Goal: Information Seeking & Learning: Learn about a topic

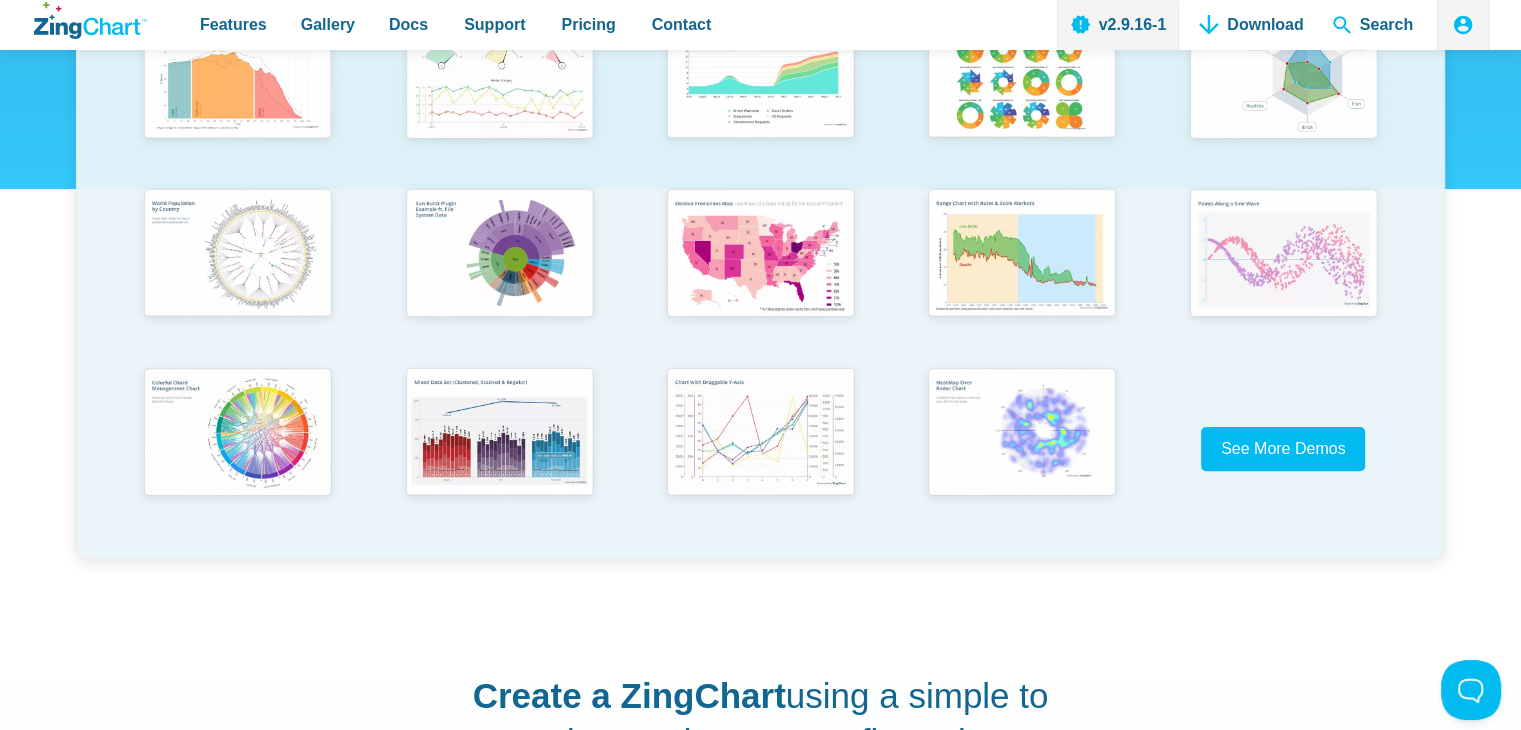
scroll to position [500, 0]
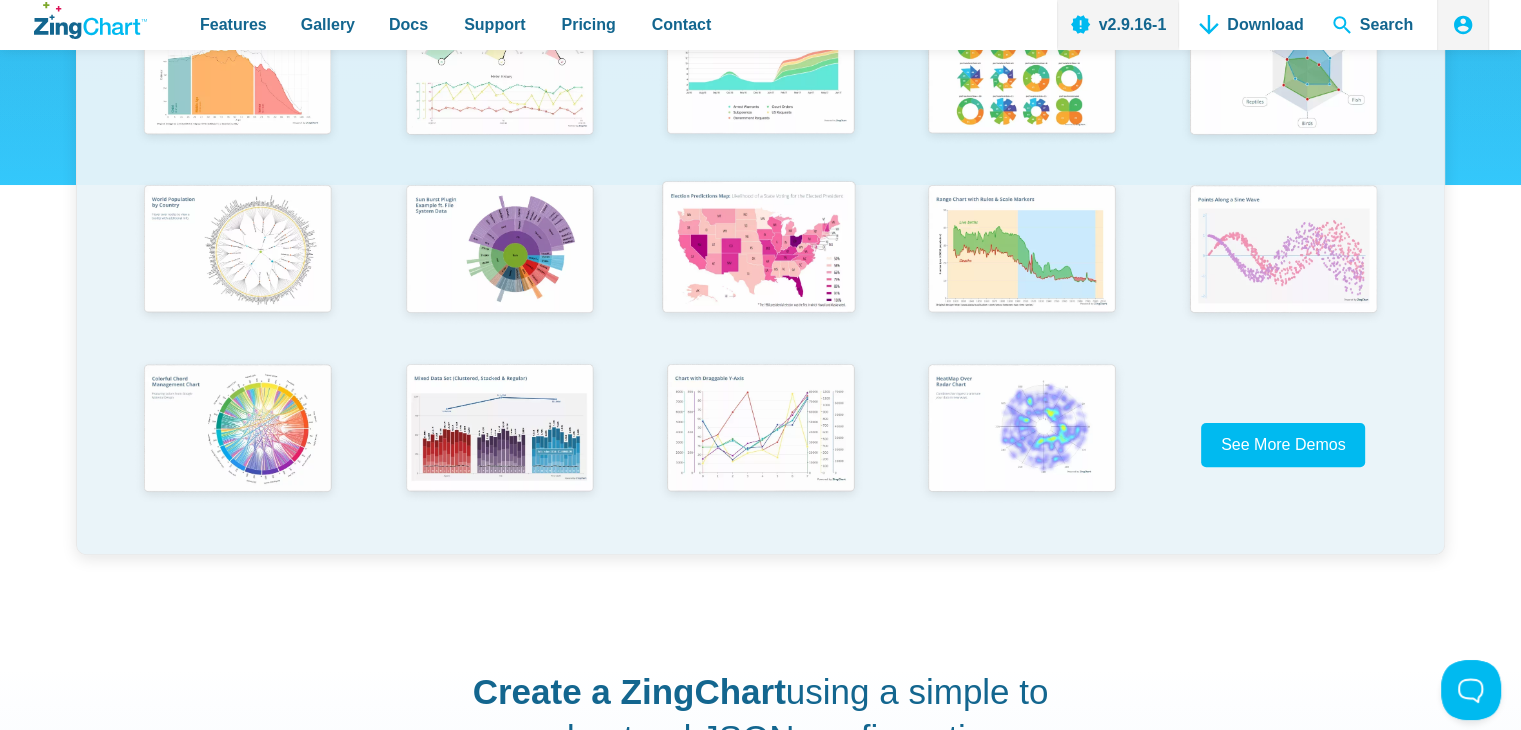
click at [776, 242] on img "App Content" at bounding box center [758, 250] width 215 height 154
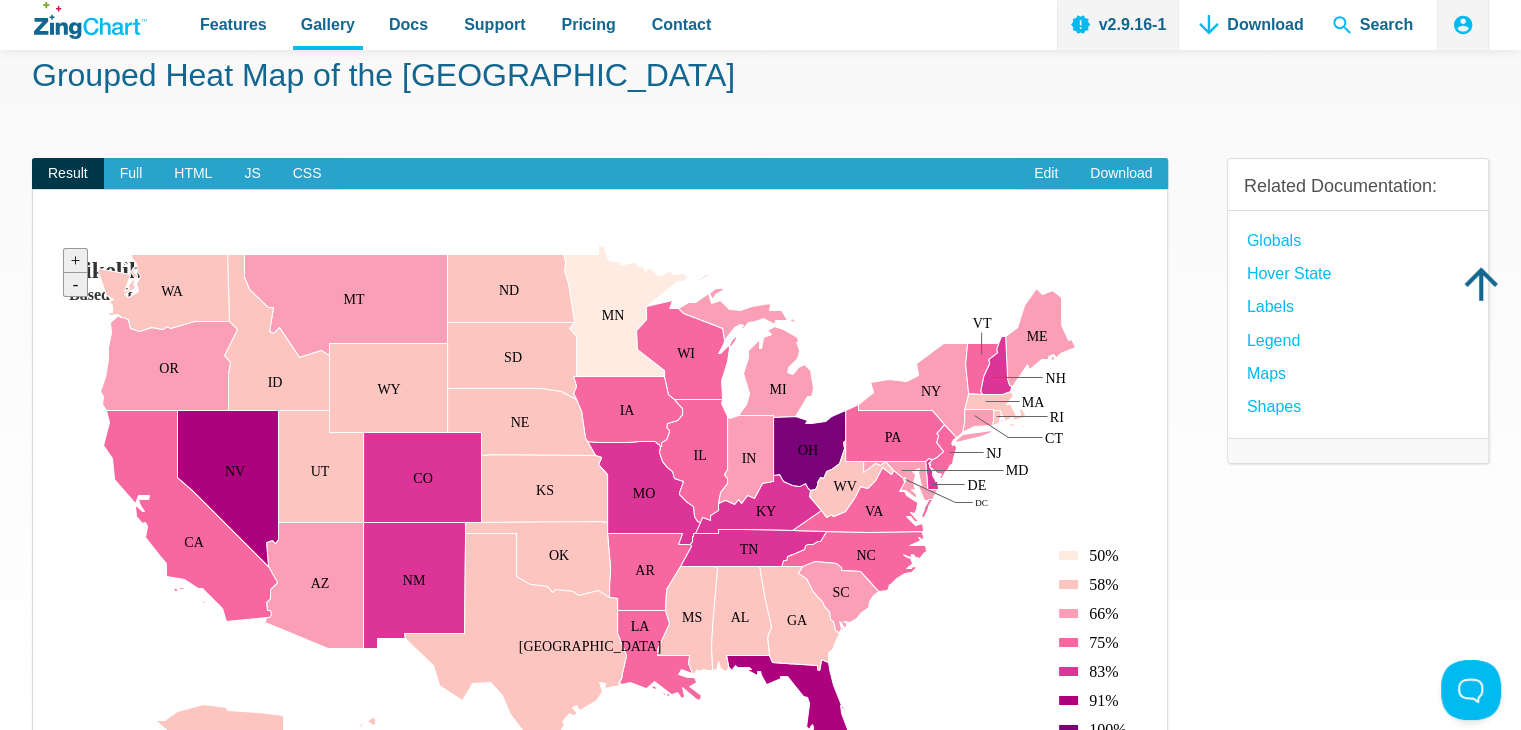
scroll to position [100, 0]
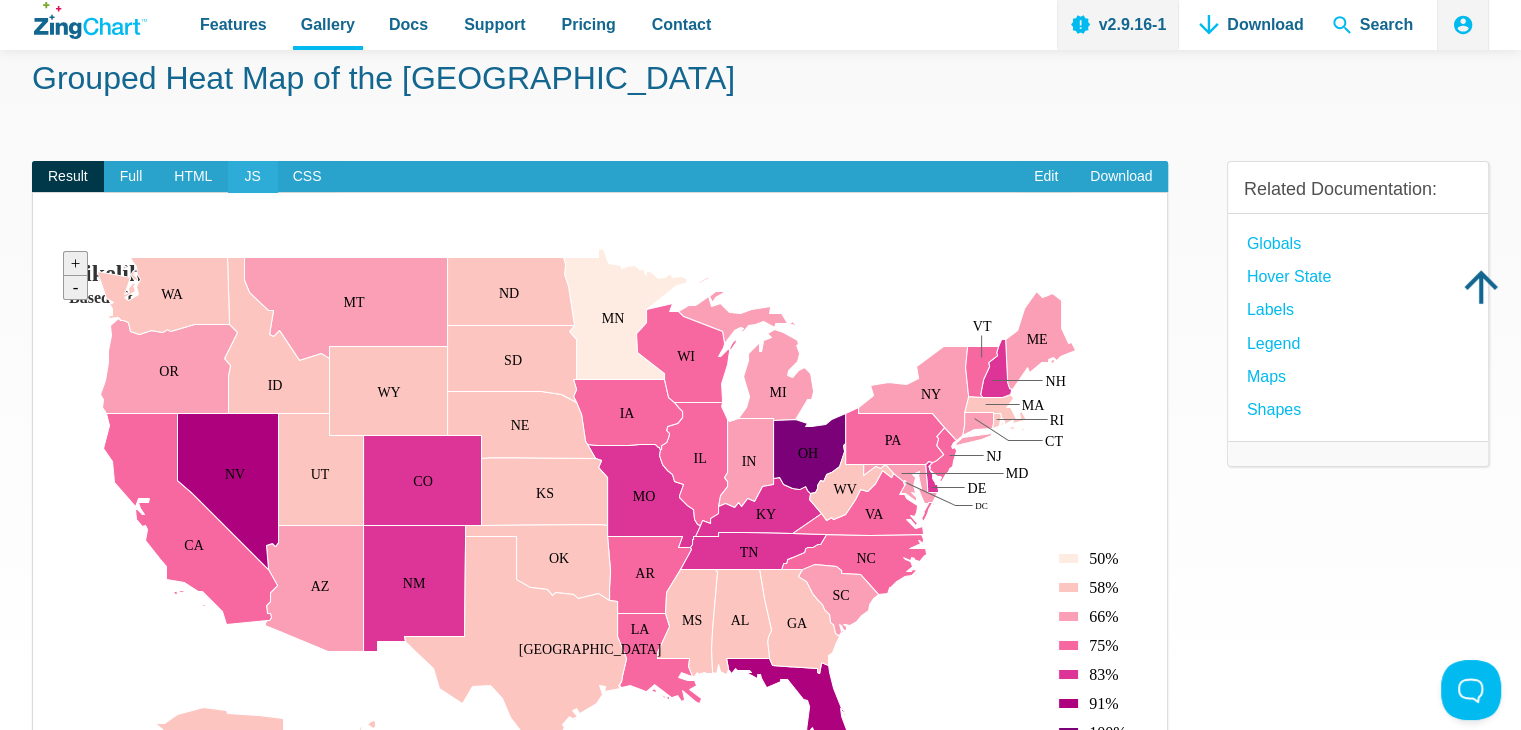
click at [252, 179] on span "JS" at bounding box center [252, 177] width 48 height 32
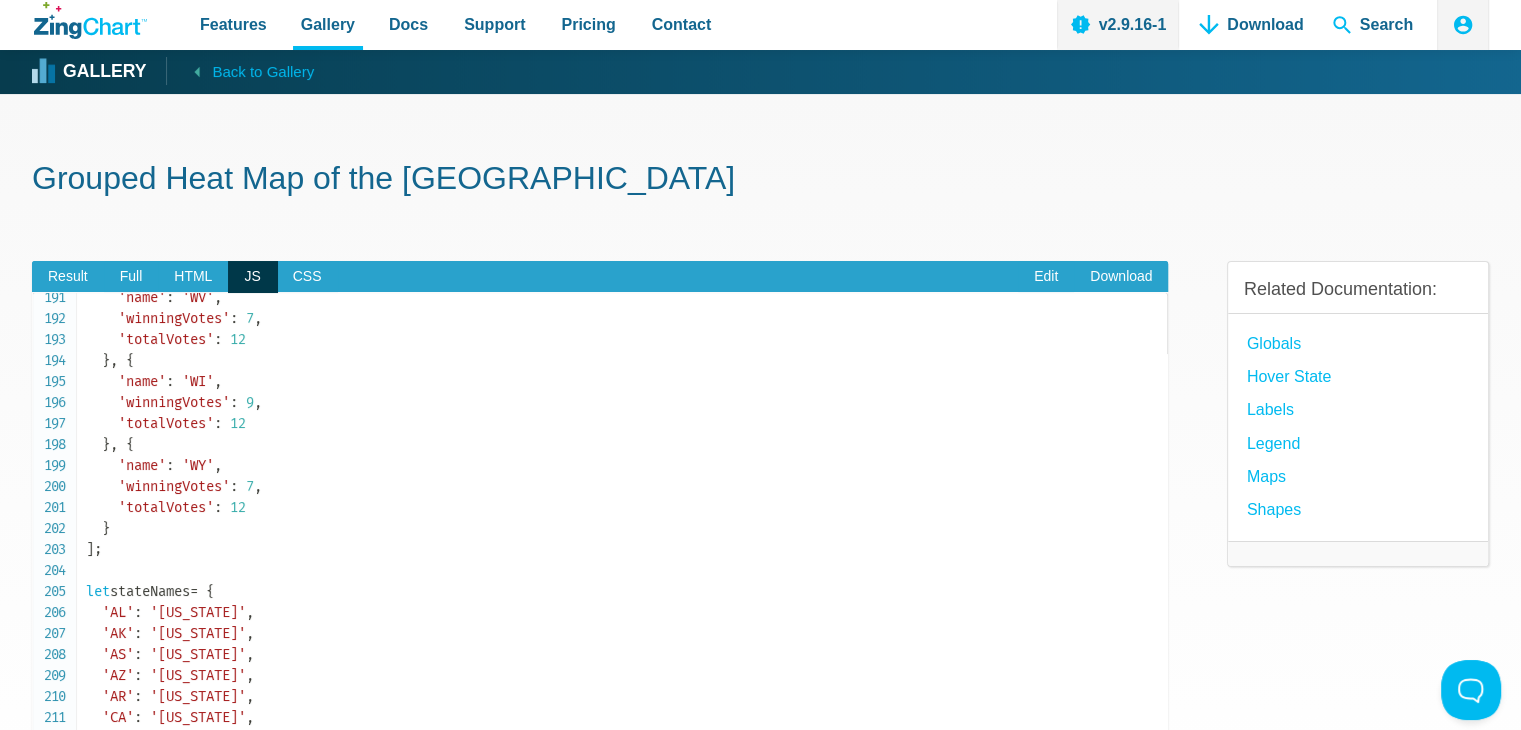
scroll to position [4000, 0]
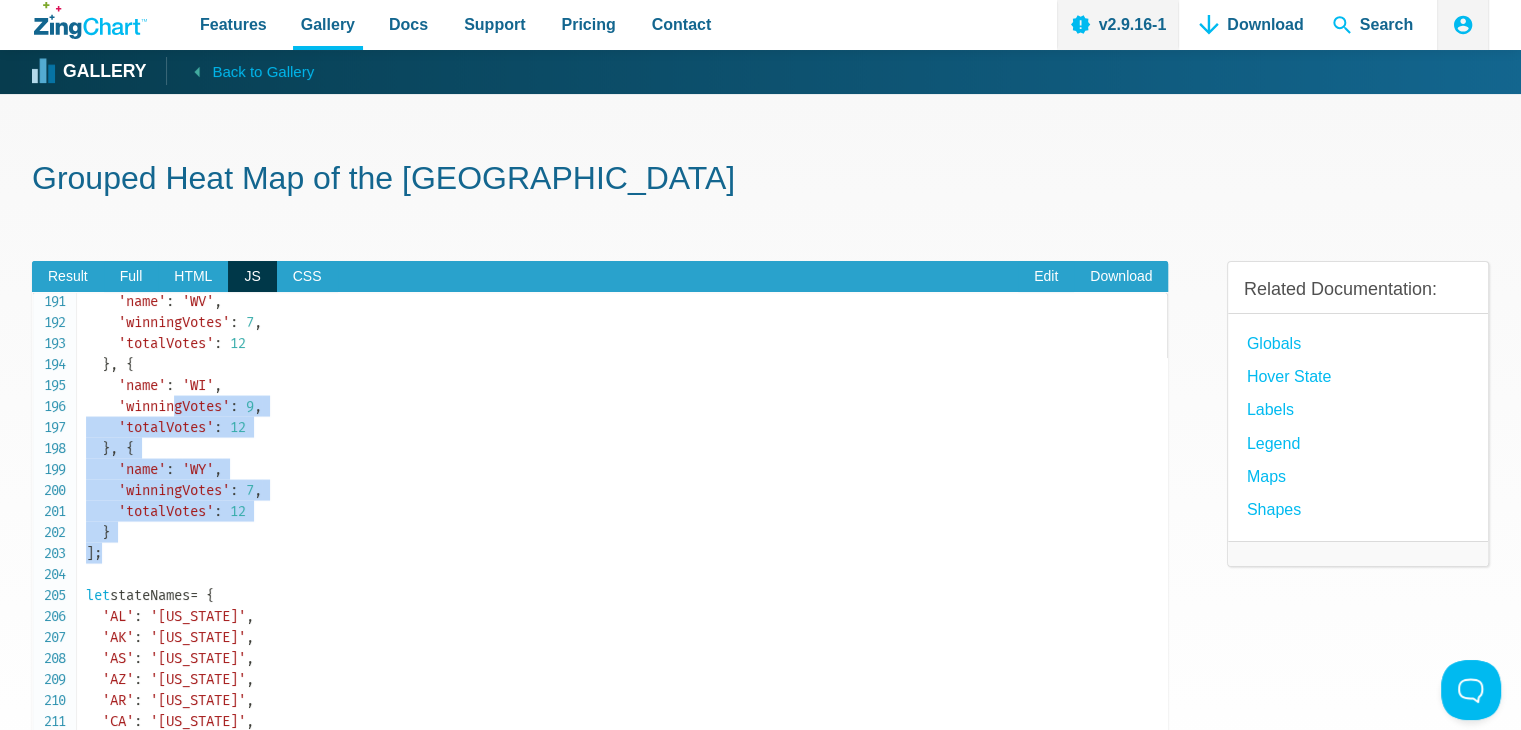
drag, startPoint x: 108, startPoint y: 550, endPoint x: 180, endPoint y: 413, distance: 154.8
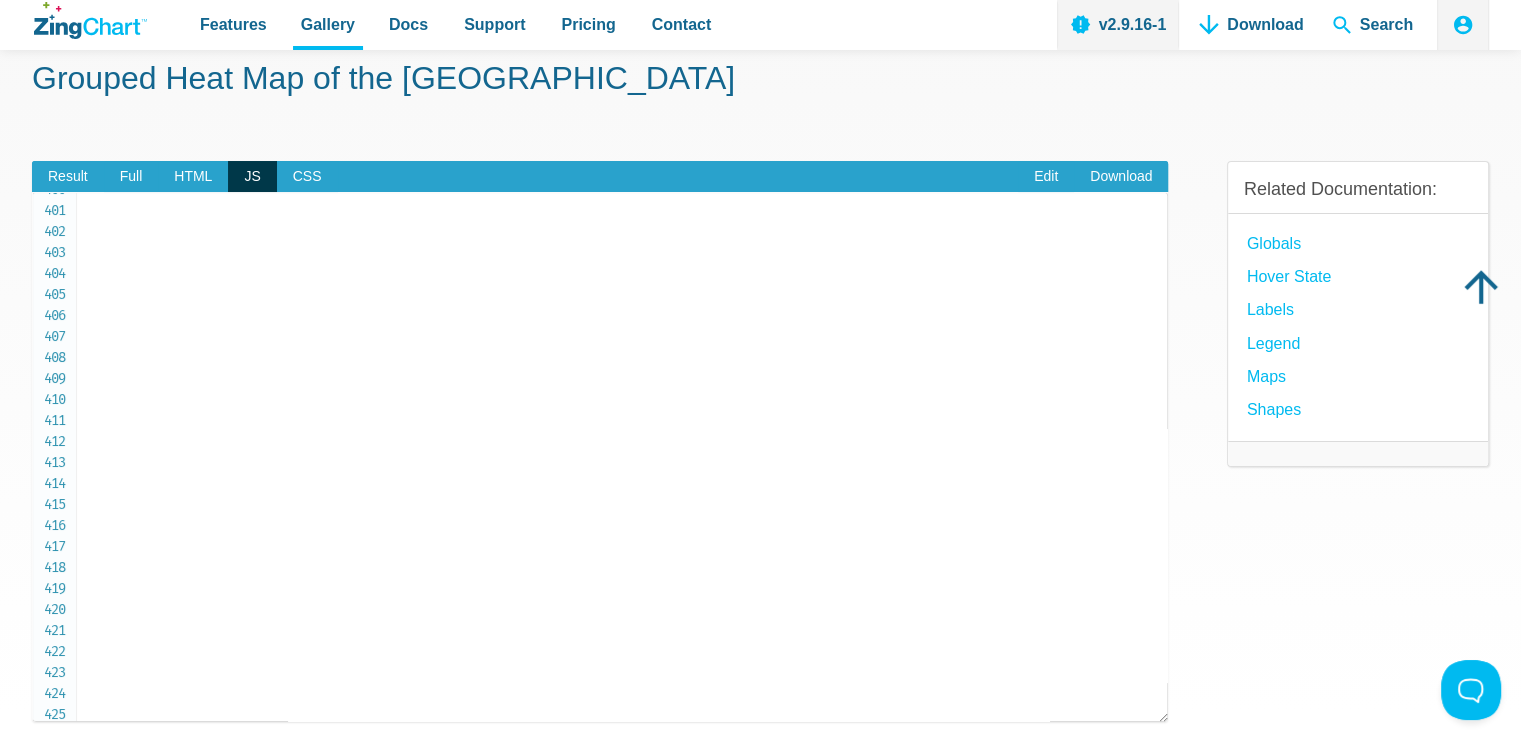
scroll to position [8592, 0]
click at [31, 169] on section "Grouped Heat Map of the [GEOGRAPHIC_DATA] Result Full HTML JS CSS Edit Download…" at bounding box center [760, 508] width 1521 height 1028
click at [54, 179] on span "Result" at bounding box center [68, 177] width 72 height 32
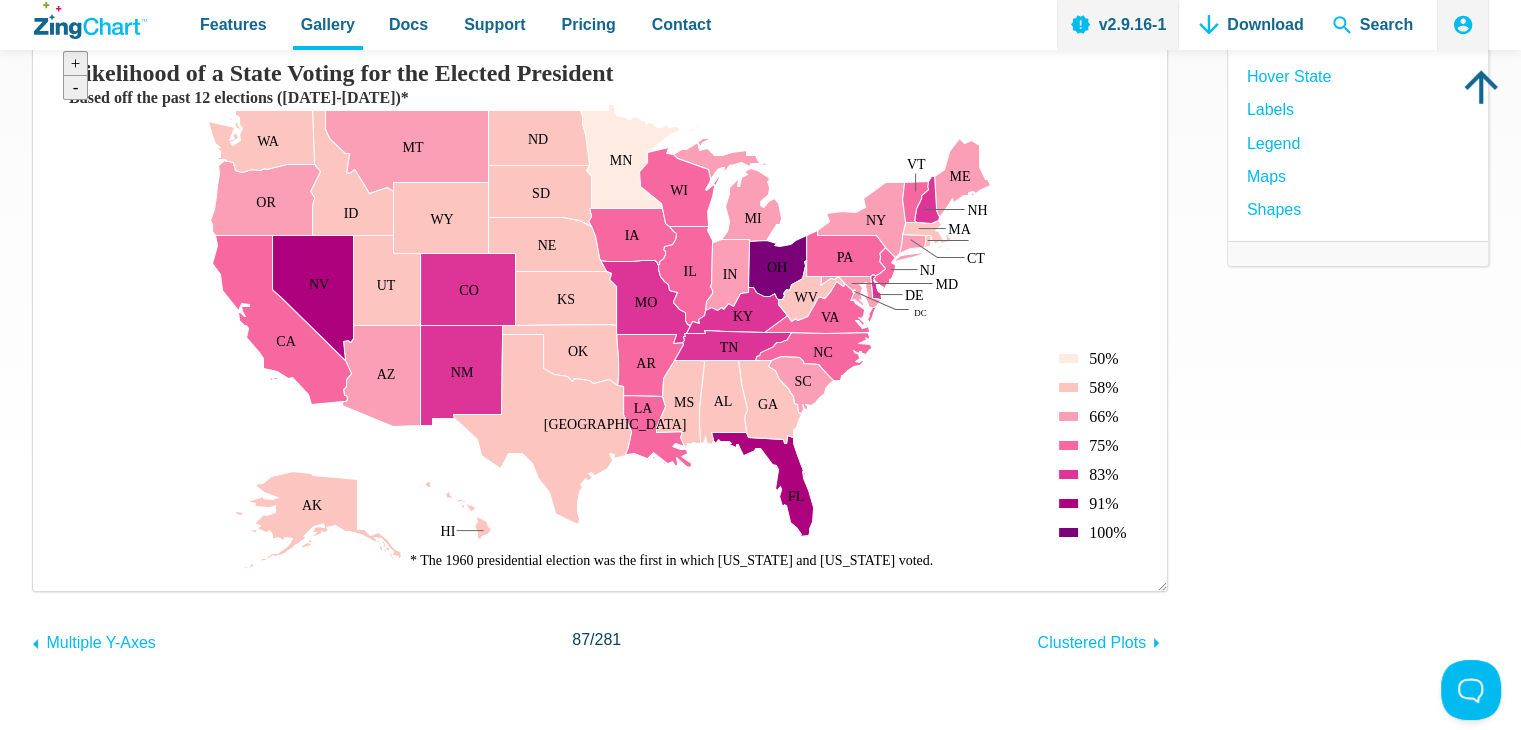
scroll to position [100, 0]
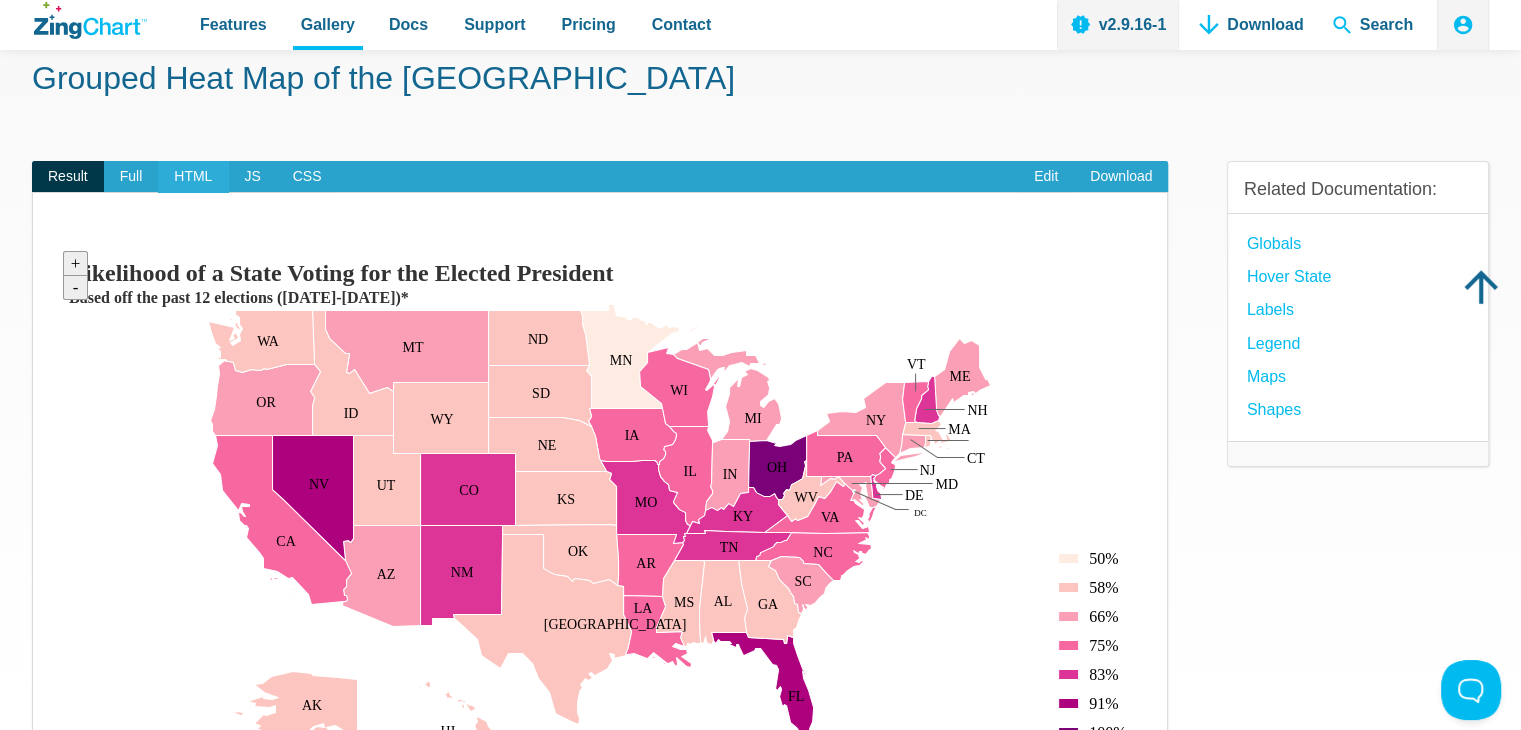
click at [159, 185] on span "HTML" at bounding box center [193, 177] width 70 height 32
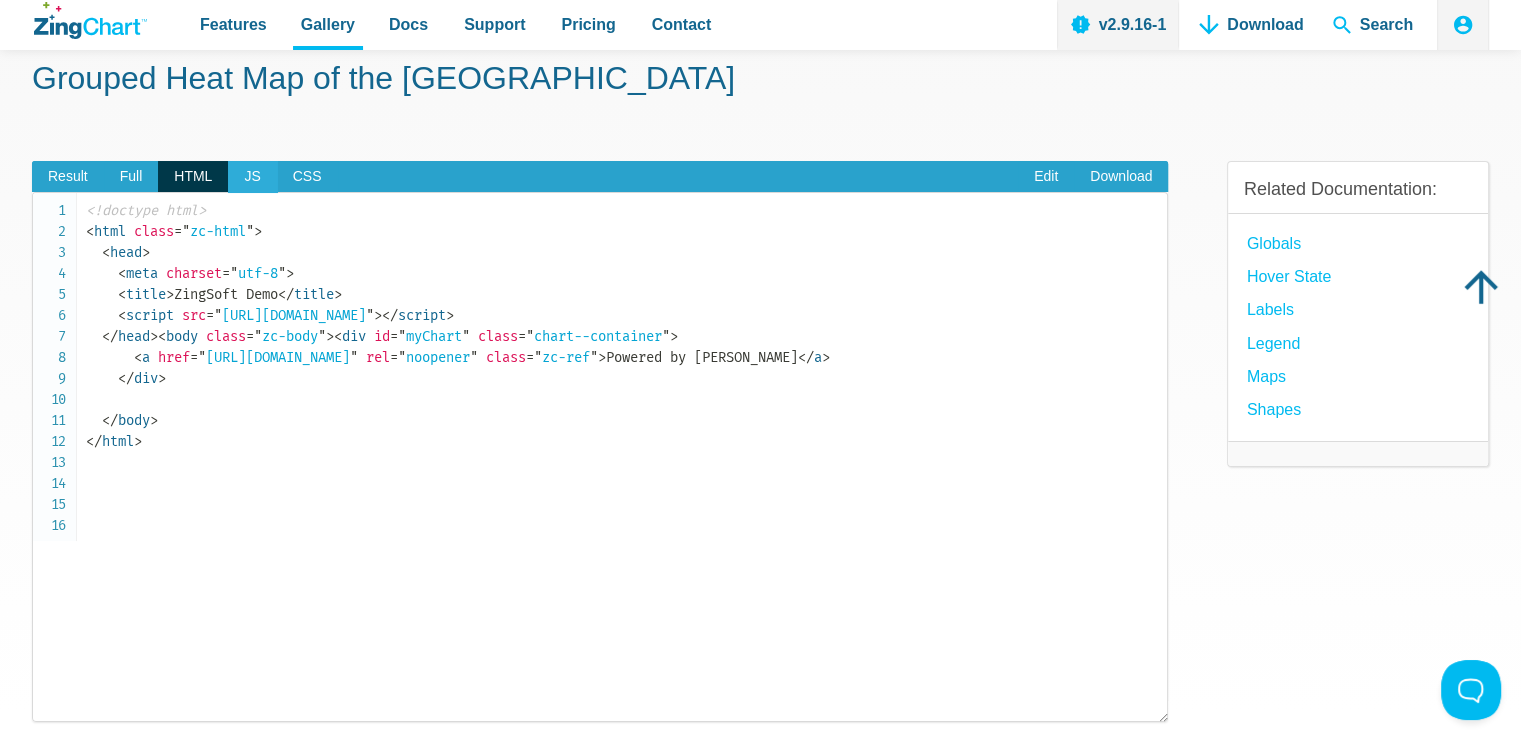
click at [234, 184] on span "JS" at bounding box center [252, 177] width 48 height 32
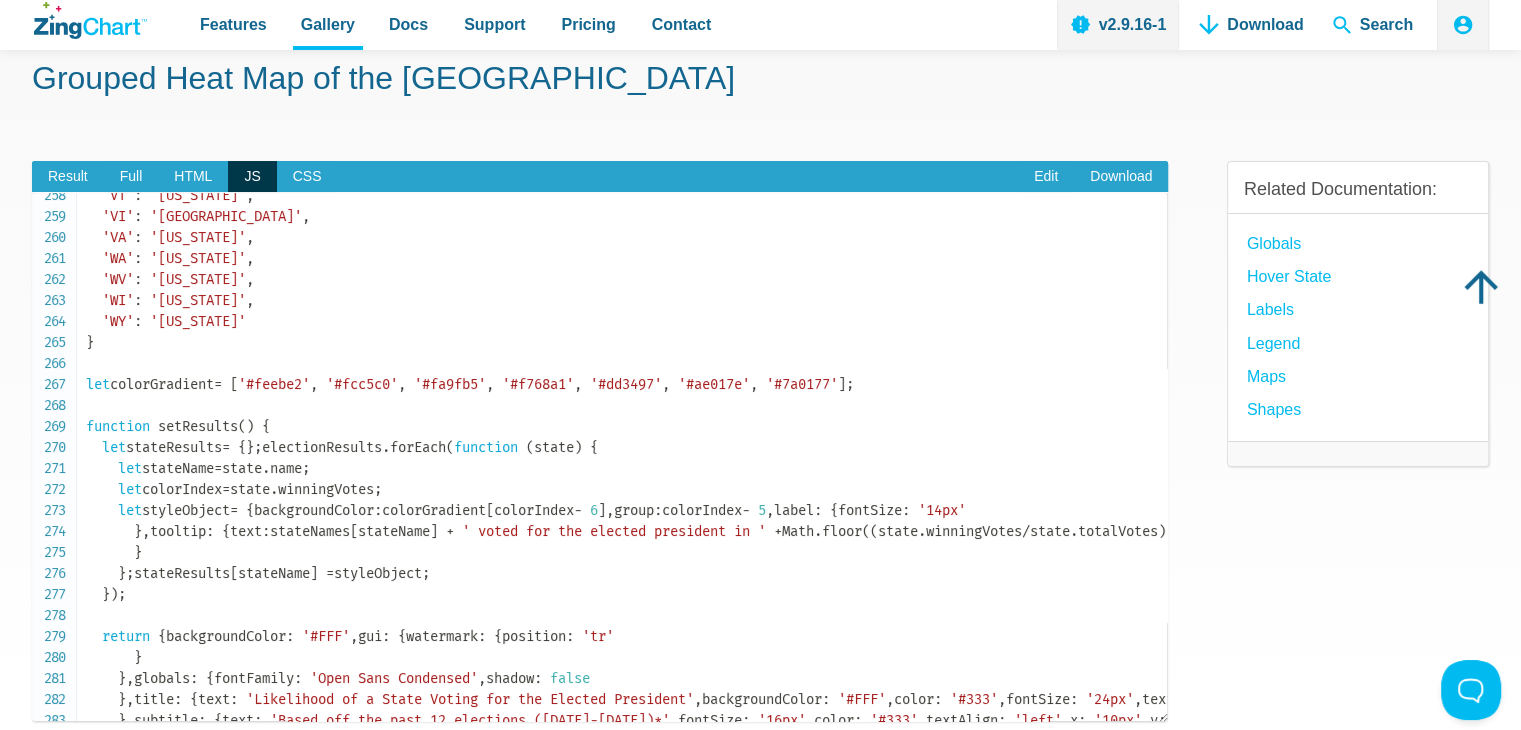
scroll to position [5400, 0]
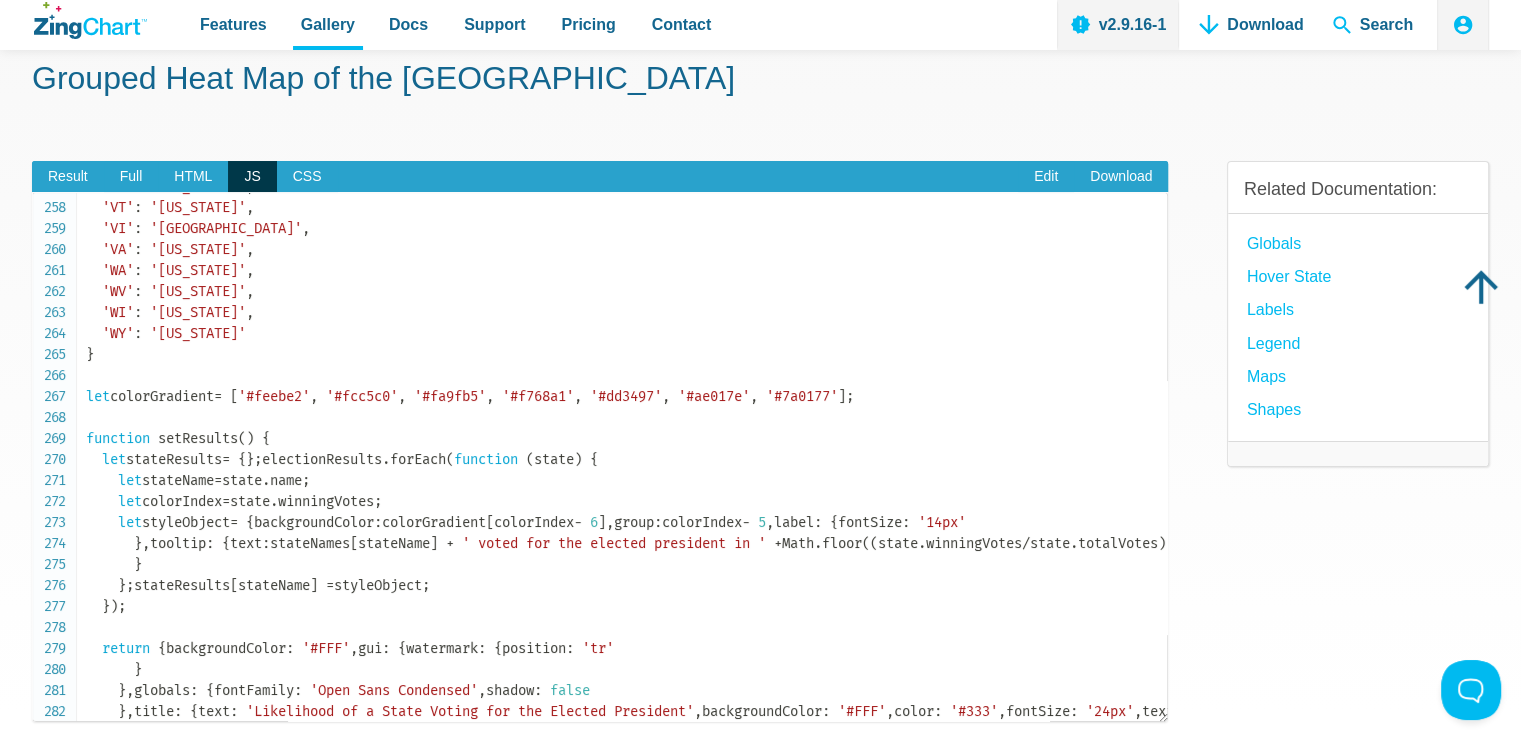
click at [200, 445] on span "setResults" at bounding box center [198, 438] width 80 height 17
click at [198, 437] on span "setResults" at bounding box center [198, 438] width 80 height 17
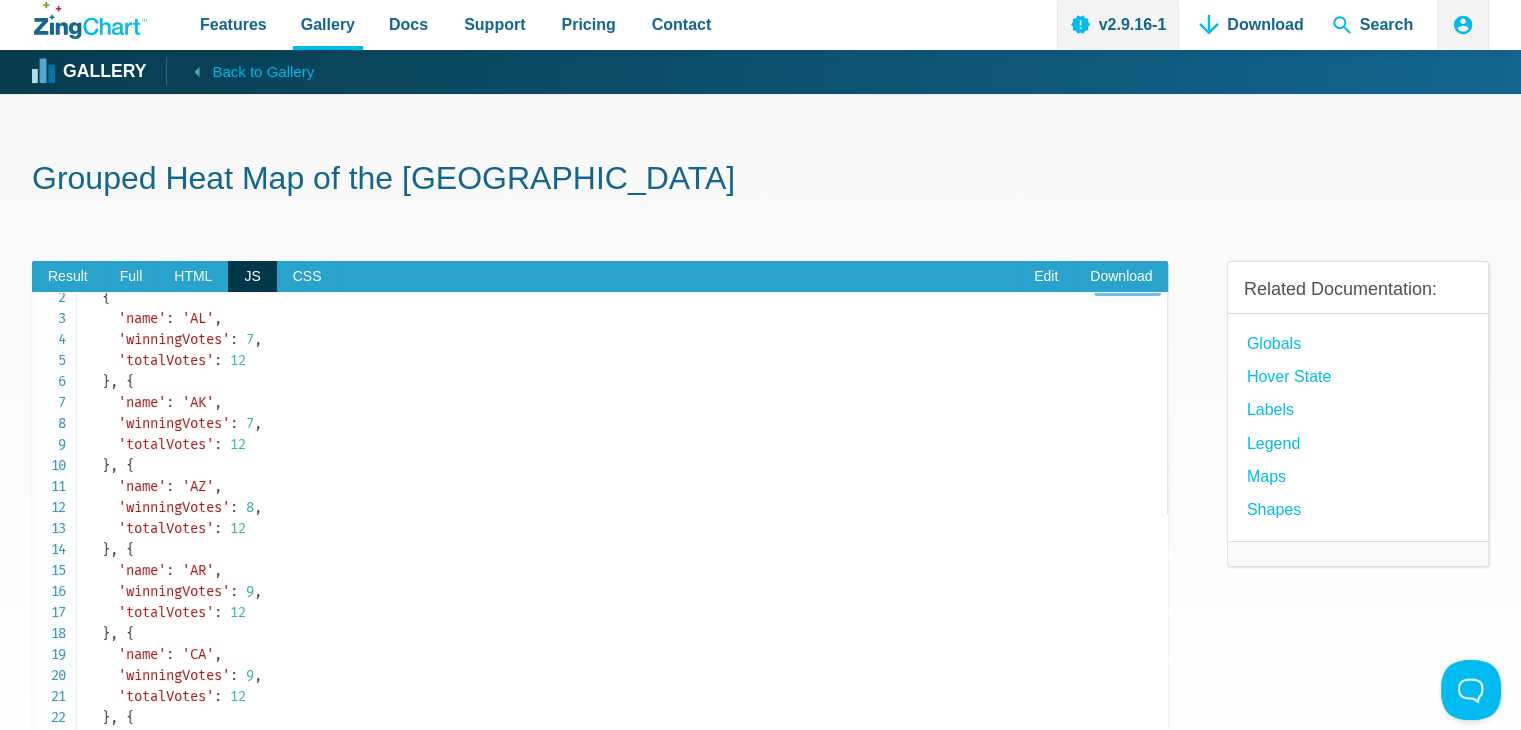
scroll to position [0, 0]
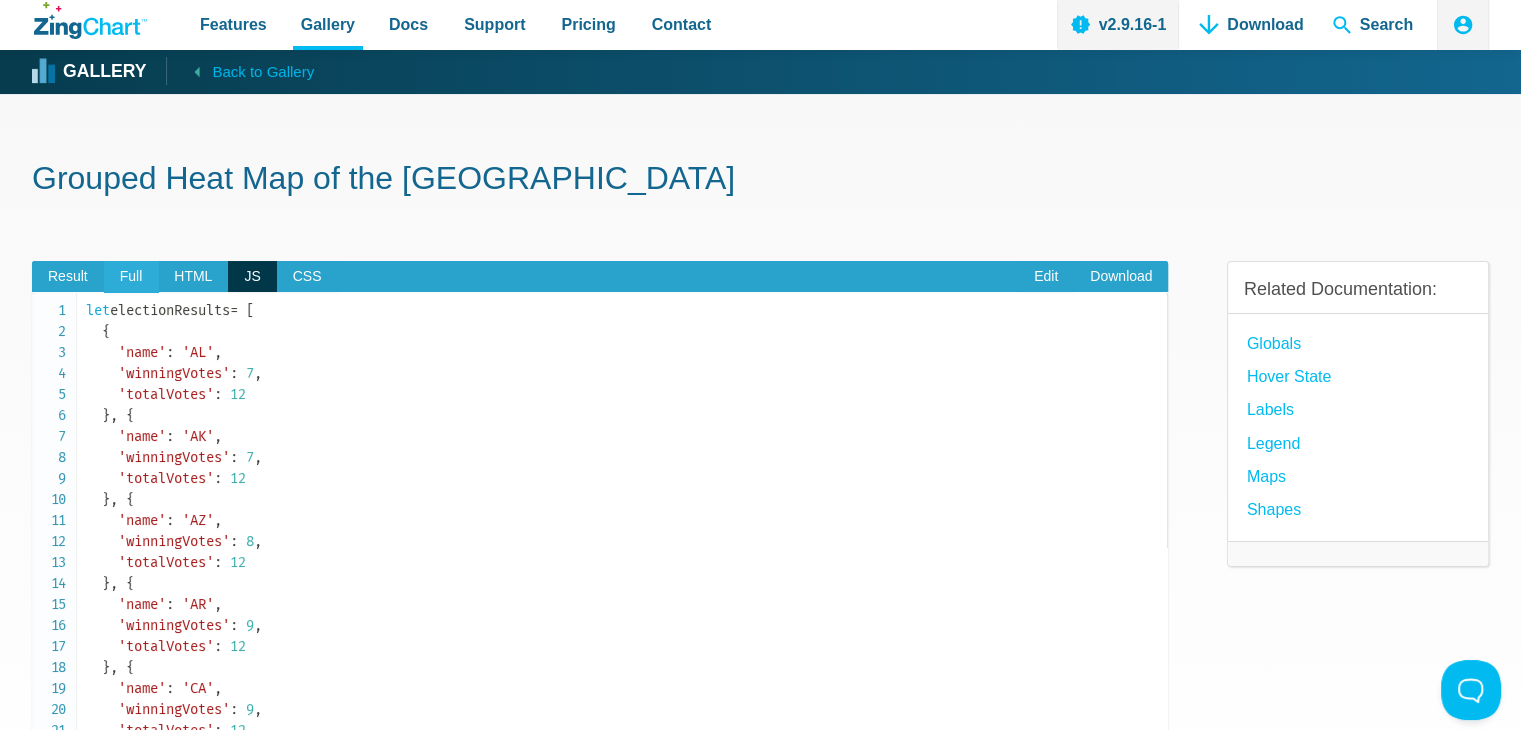
click at [141, 261] on span "Full" at bounding box center [131, 277] width 55 height 32
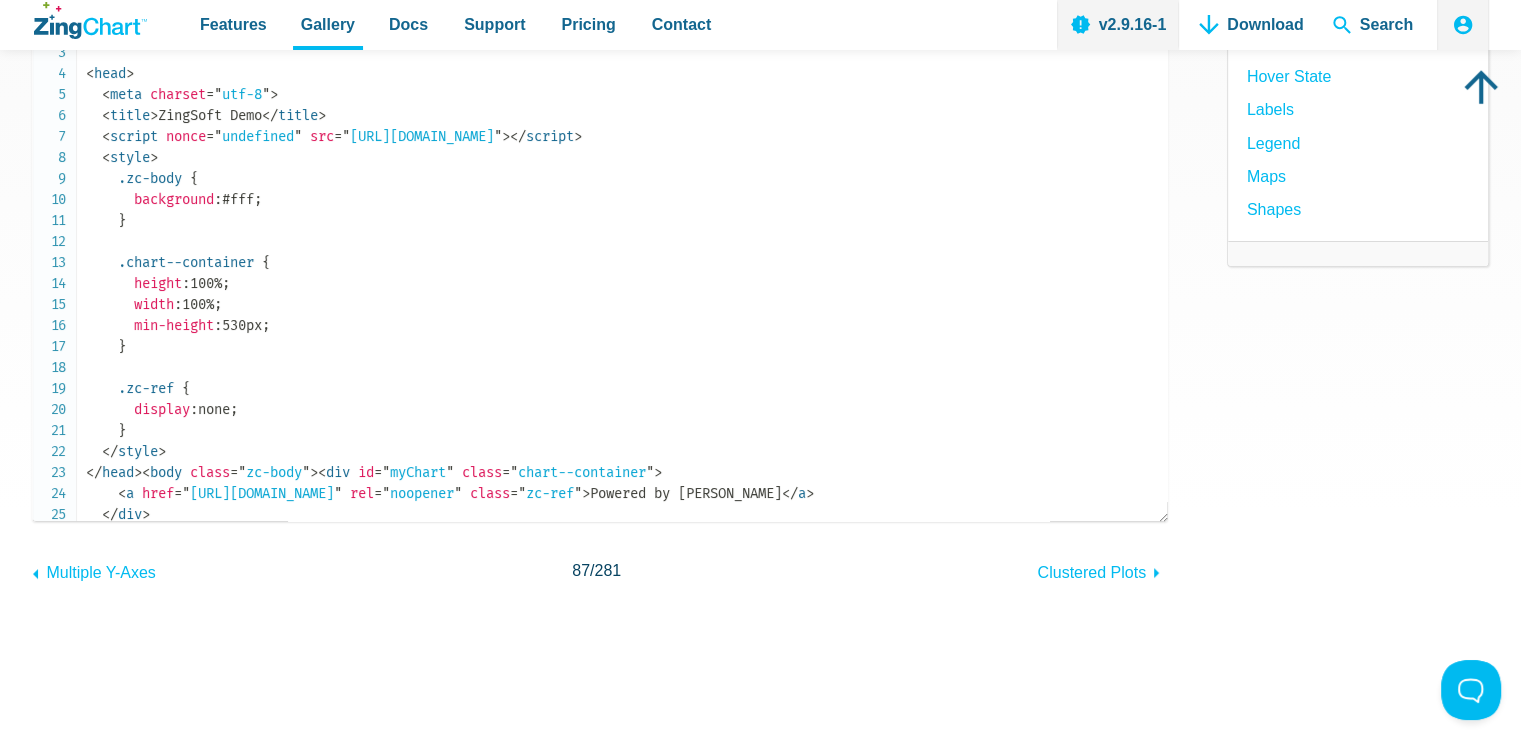
scroll to position [200, 0]
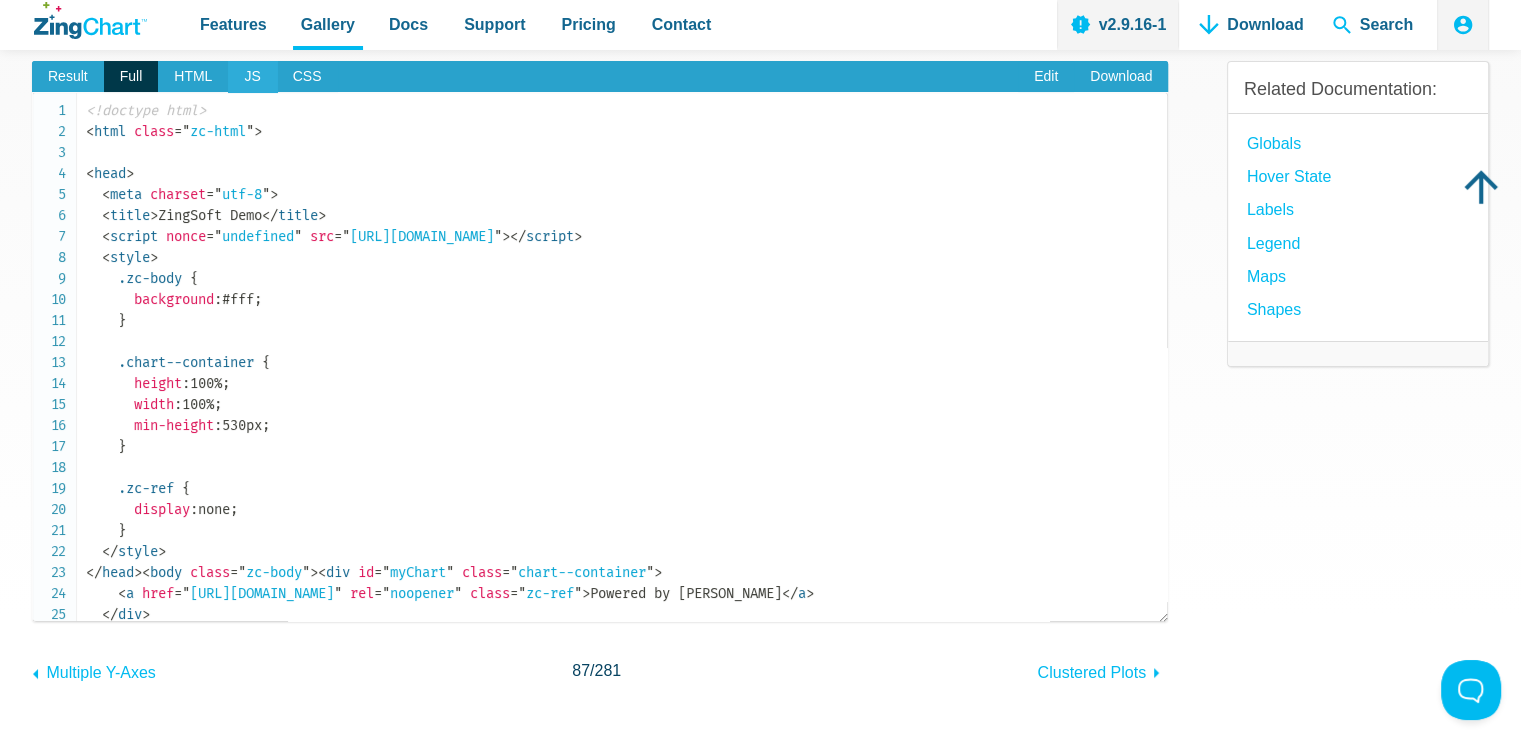
click at [241, 73] on span "JS" at bounding box center [252, 77] width 48 height 32
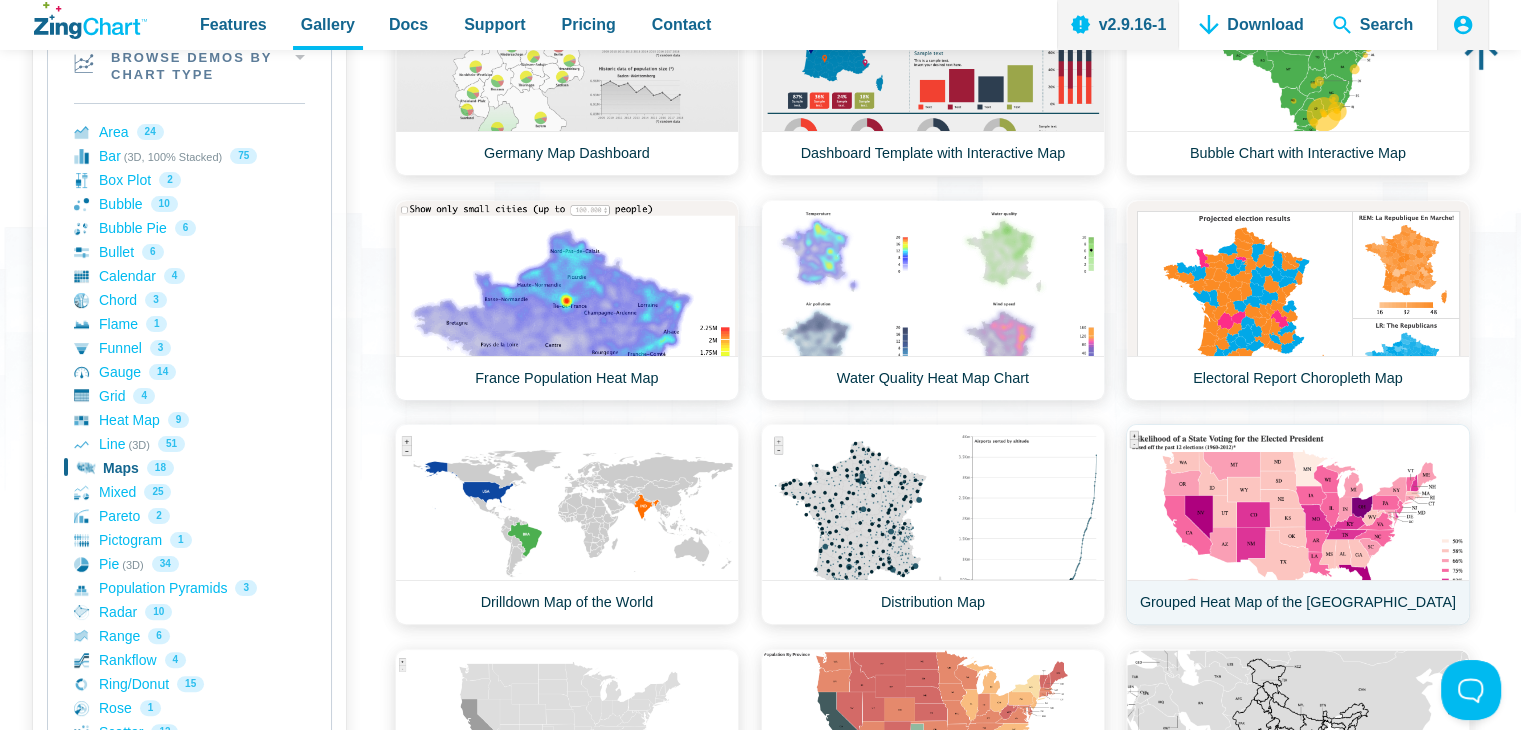
scroll to position [436, 0]
